Goal: Task Accomplishment & Management: Manage account settings

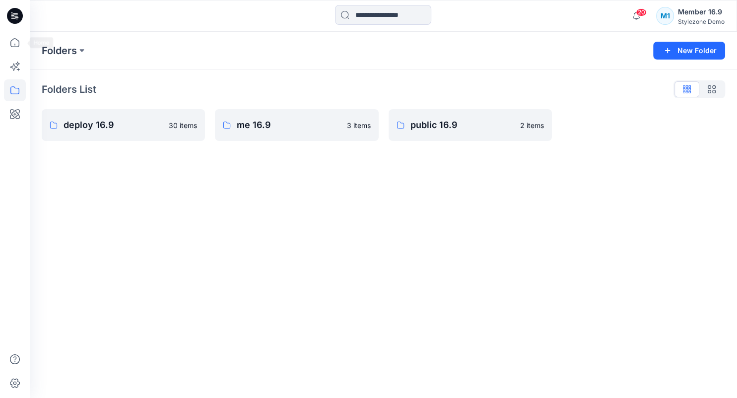
click at [15, 44] on icon at bounding box center [14, 45] width 0 height 2
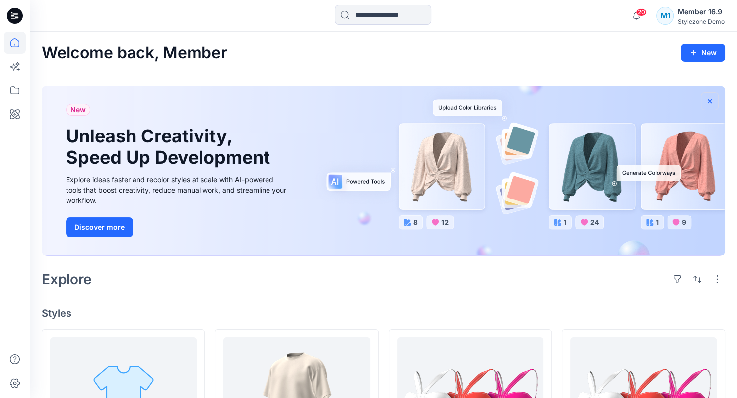
click at [711, 97] on icon "button" at bounding box center [710, 101] width 8 height 8
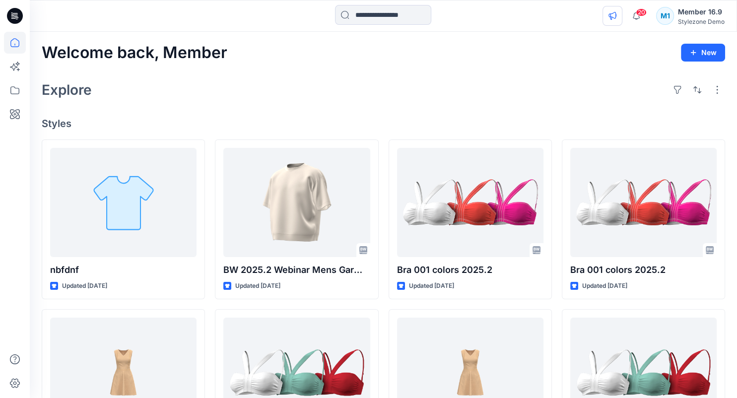
click at [608, 10] on button "button" at bounding box center [613, 16] width 20 height 20
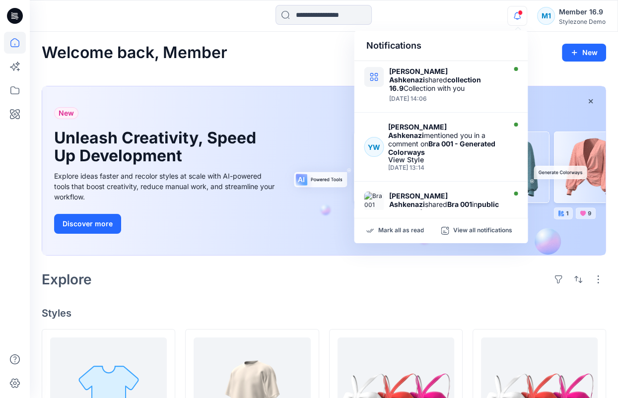
click at [343, 54] on div "Welcome back, Member New" at bounding box center [324, 53] width 565 height 18
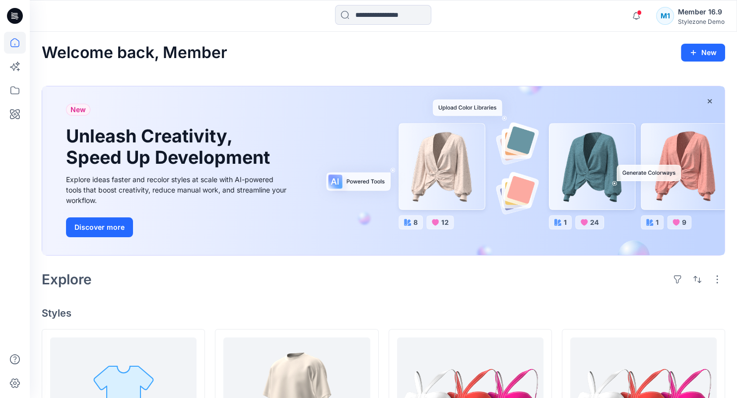
click at [618, 12] on div "Member 16.9" at bounding box center [701, 12] width 47 height 12
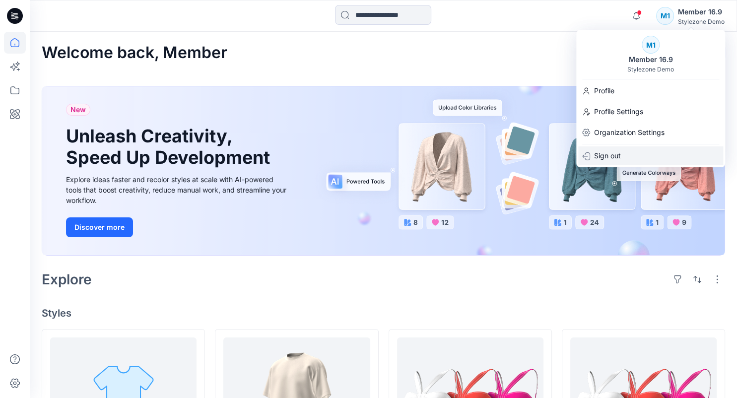
click at [618, 158] on p "Sign out" at bounding box center [607, 155] width 27 height 19
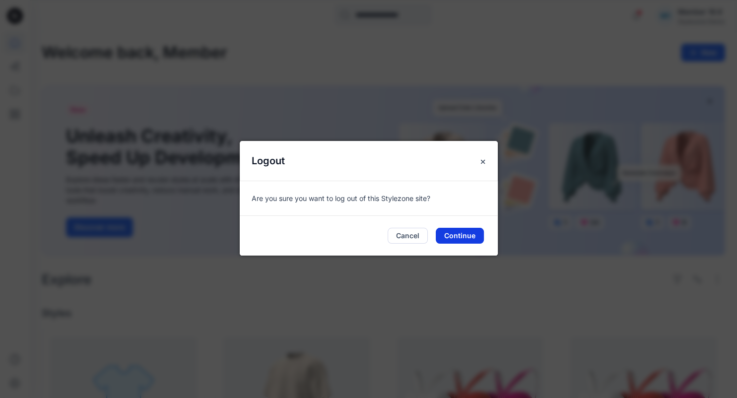
click at [482, 238] on button "Continue" at bounding box center [460, 236] width 48 height 16
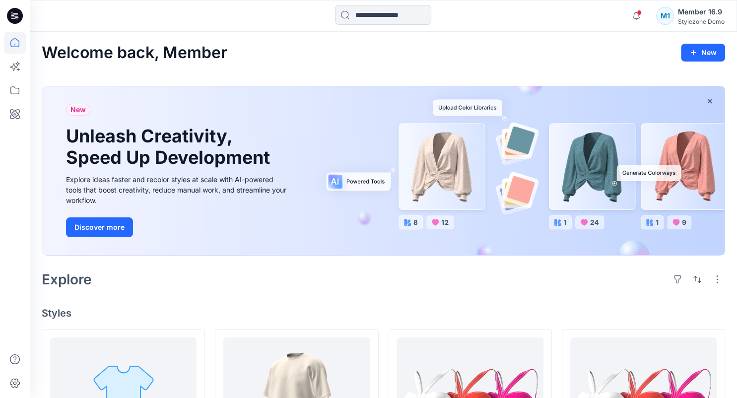
click at [706, 16] on div "Member 16.9" at bounding box center [701, 12] width 47 height 12
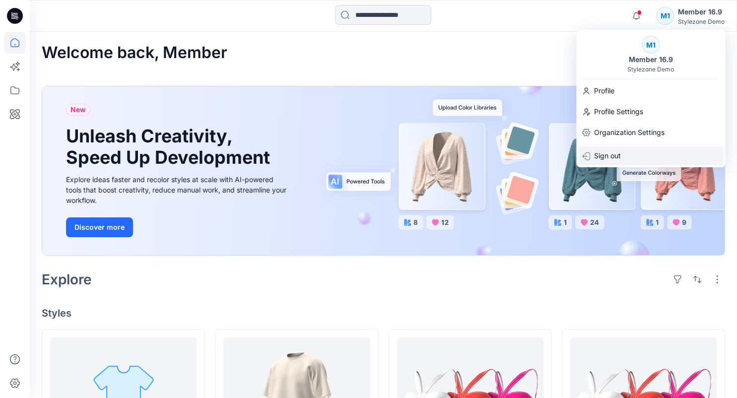
click at [645, 160] on div "Sign out" at bounding box center [650, 155] width 145 height 19
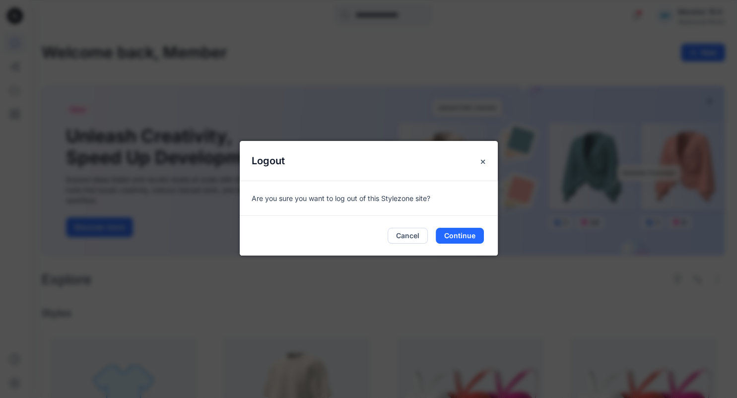
drag, startPoint x: 456, startPoint y: 233, endPoint x: 486, endPoint y: 217, distance: 33.1
click at [457, 233] on button "Continue" at bounding box center [460, 236] width 48 height 16
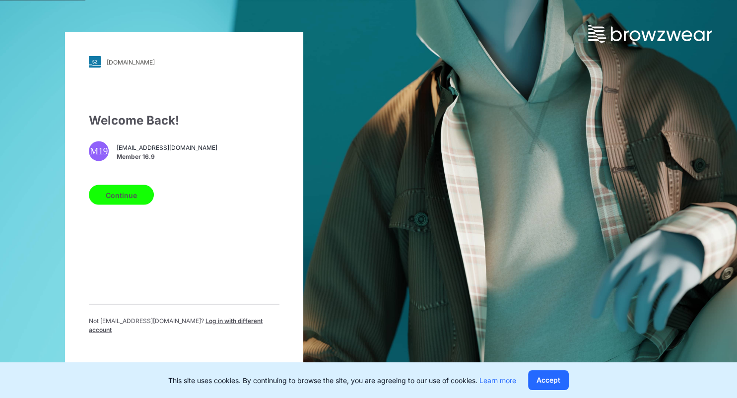
click at [217, 323] on span "Log in with different account" at bounding box center [176, 325] width 174 height 16
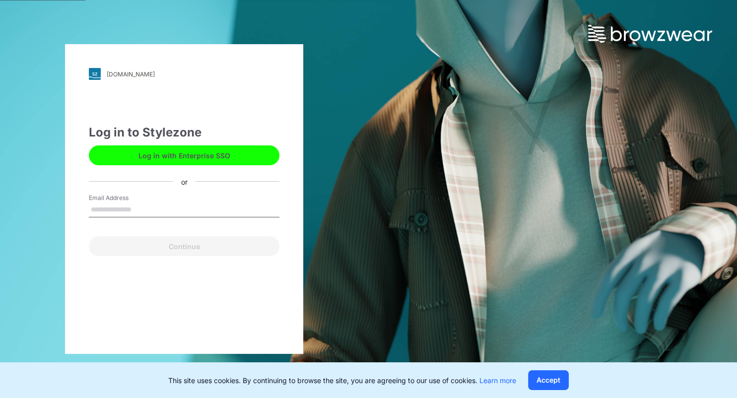
click at [183, 219] on div "Email Address" at bounding box center [184, 209] width 191 height 30
click at [190, 213] on input "Email Address" at bounding box center [184, 210] width 191 height 15
click at [155, 210] on input "Email Address" at bounding box center [184, 210] width 191 height 15
type input "*"
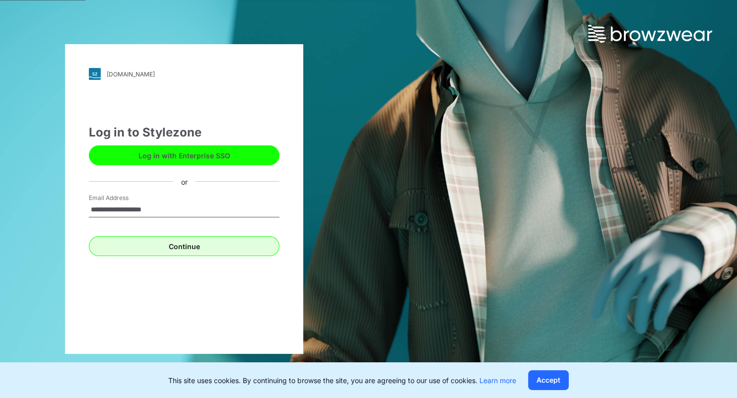
type input "**********"
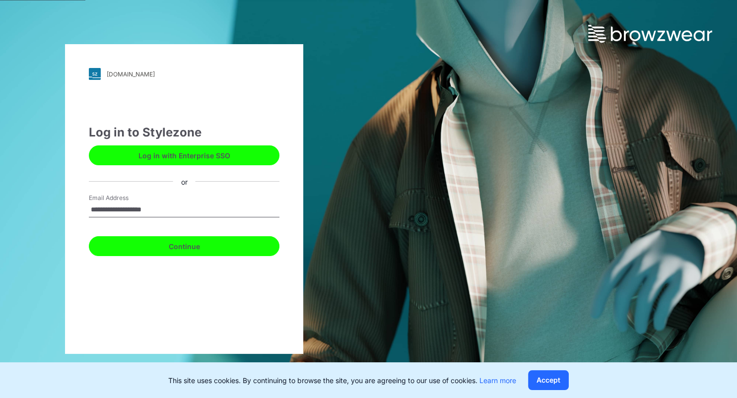
click at [146, 239] on button "Continue" at bounding box center [184, 246] width 191 height 20
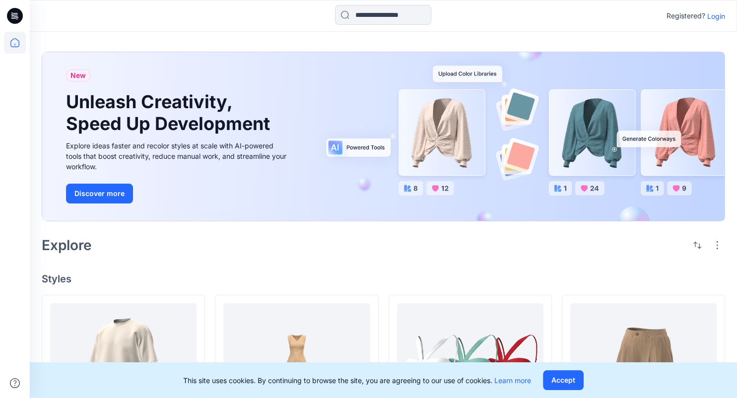
click at [718, 16] on p "Login" at bounding box center [717, 16] width 18 height 10
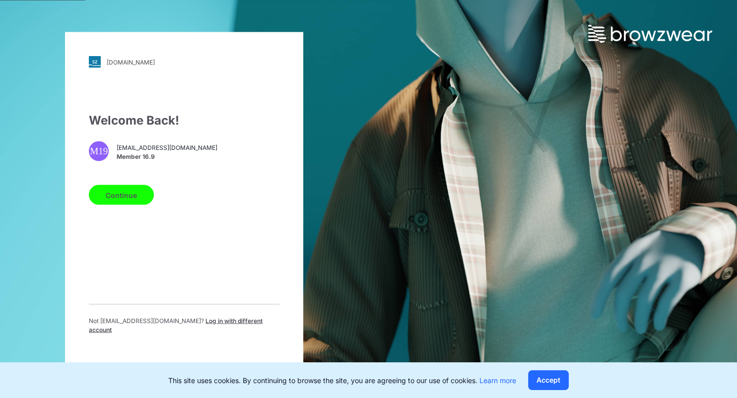
click at [134, 201] on button "Continue" at bounding box center [121, 195] width 65 height 20
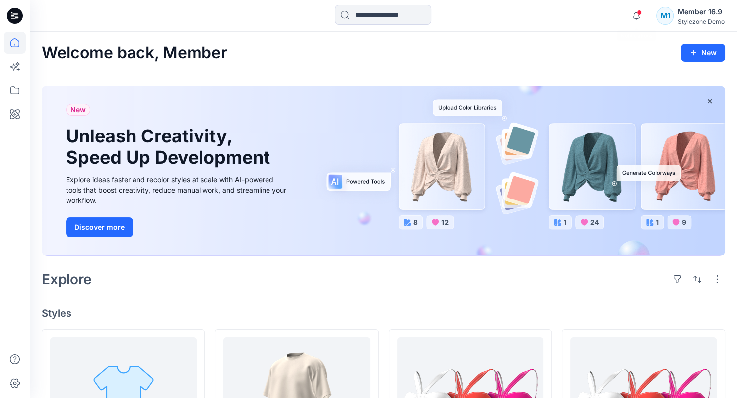
click at [708, 13] on div "Member 16.9" at bounding box center [701, 12] width 47 height 12
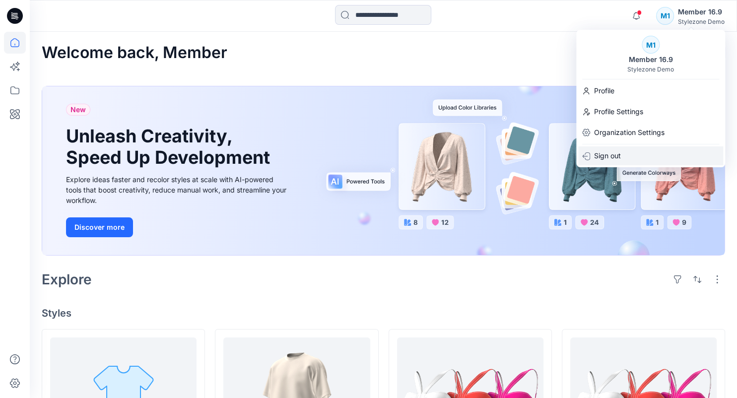
click at [629, 160] on div "Sign out" at bounding box center [650, 155] width 145 height 19
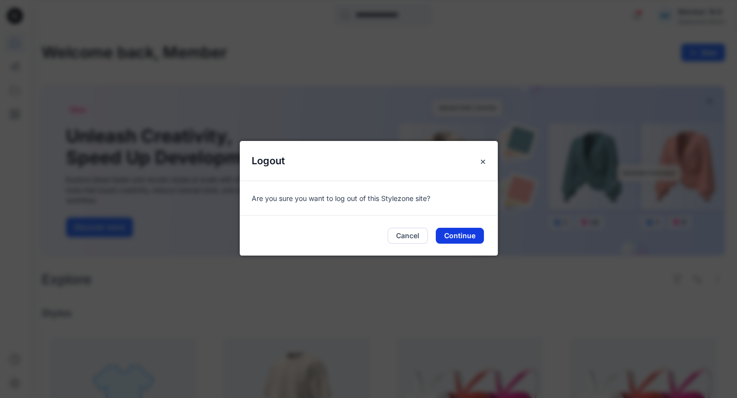
click at [459, 235] on button "Continue" at bounding box center [460, 236] width 48 height 16
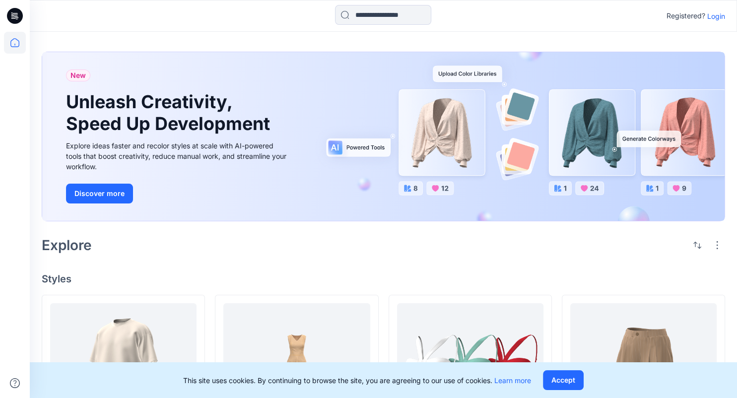
drag, startPoint x: 715, startPoint y: 17, endPoint x: 623, endPoint y: 60, distance: 102.2
click at [715, 16] on p "Login" at bounding box center [717, 16] width 18 height 10
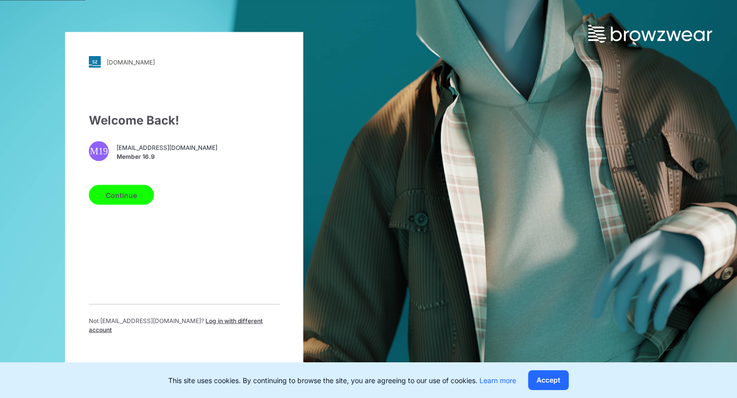
click at [125, 196] on button "Continue" at bounding box center [121, 195] width 65 height 20
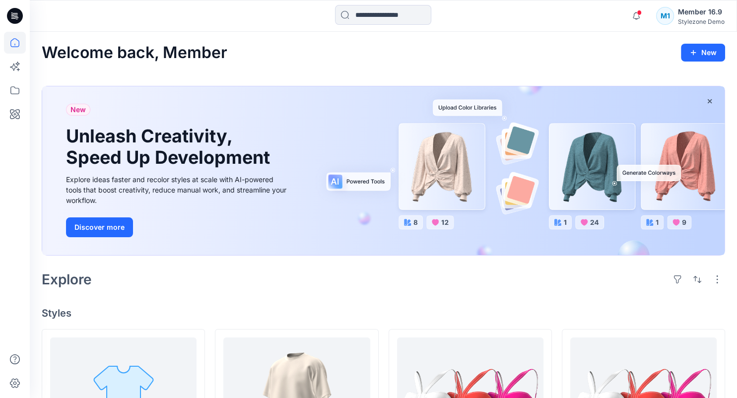
drag, startPoint x: 708, startPoint y: 99, endPoint x: 680, endPoint y: 109, distance: 29.7
click at [708, 98] on icon "button" at bounding box center [710, 101] width 8 height 8
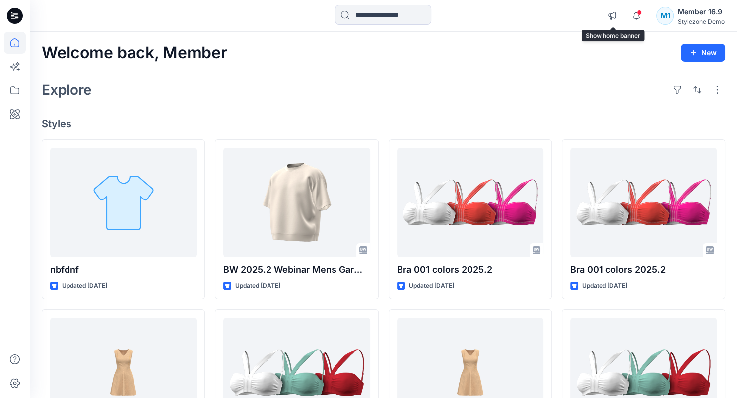
drag, startPoint x: 614, startPoint y: 14, endPoint x: 605, endPoint y: 23, distance: 11.9
click at [613, 14] on icon "button" at bounding box center [613, 16] width 8 height 8
